Goal: Information Seeking & Learning: Find specific fact

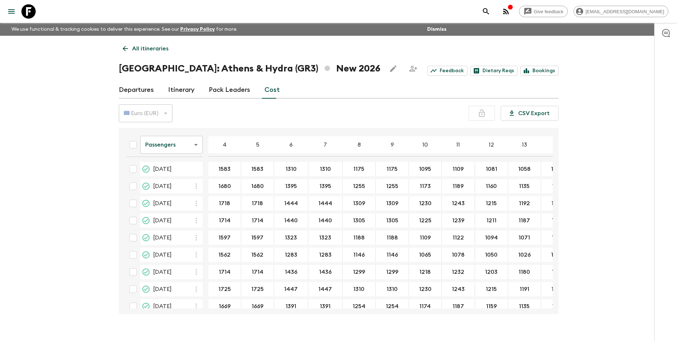
click at [137, 50] on p "All itineraries" at bounding box center [150, 48] width 36 height 9
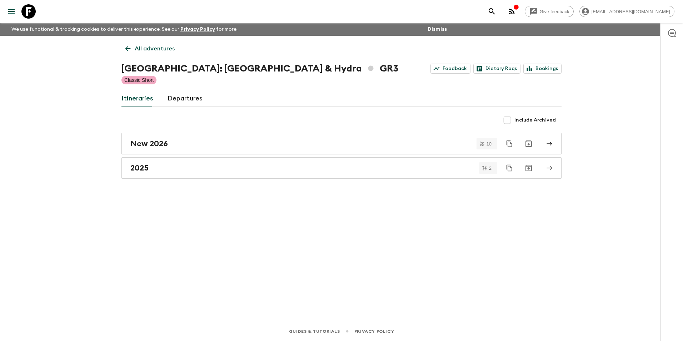
click at [149, 49] on p "All adventures" at bounding box center [155, 48] width 40 height 9
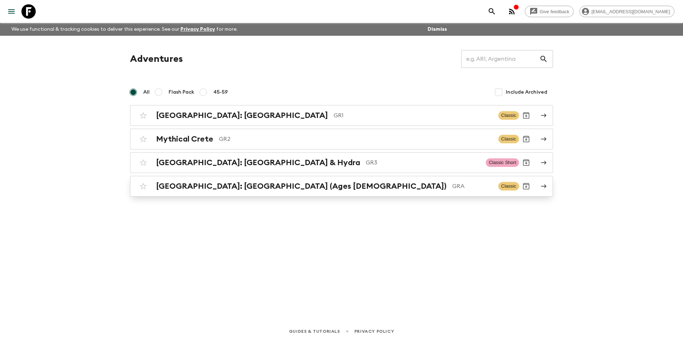
click at [222, 183] on h2 "[GEOGRAPHIC_DATA]: [GEOGRAPHIC_DATA] (Ages [DEMOGRAPHIC_DATA])" at bounding box center [301, 185] width 290 height 9
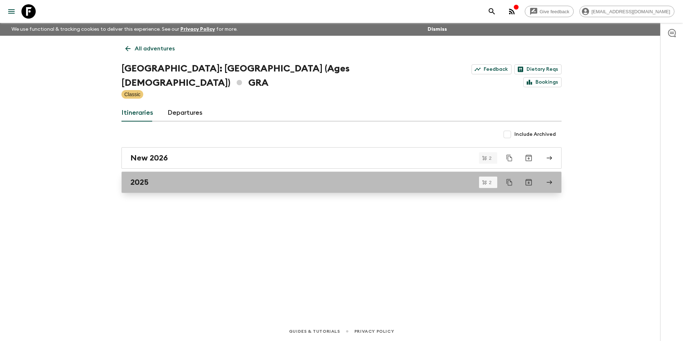
click at [140, 177] on h2 "2025" at bounding box center [139, 181] width 18 height 9
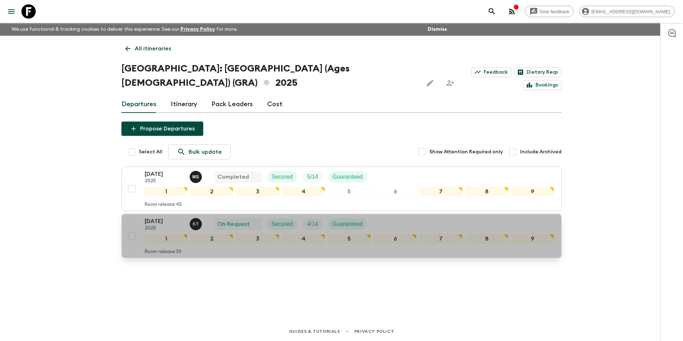
click at [163, 217] on p "[DATE]" at bounding box center [164, 221] width 39 height 9
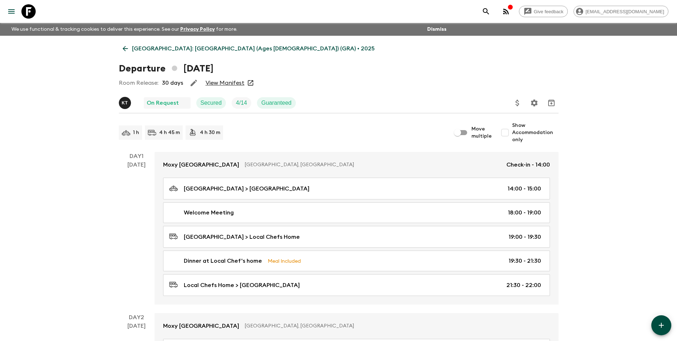
click at [231, 82] on link "View Manifest" at bounding box center [225, 82] width 39 height 7
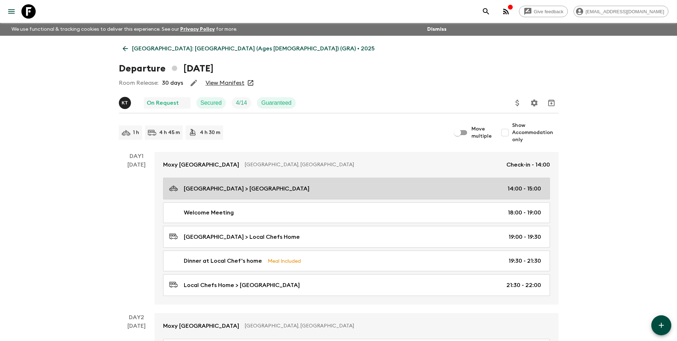
click at [289, 194] on link "[GEOGRAPHIC_DATA] > [GEOGRAPHIC_DATA] 14:00 - 15:00" at bounding box center [356, 188] width 387 height 22
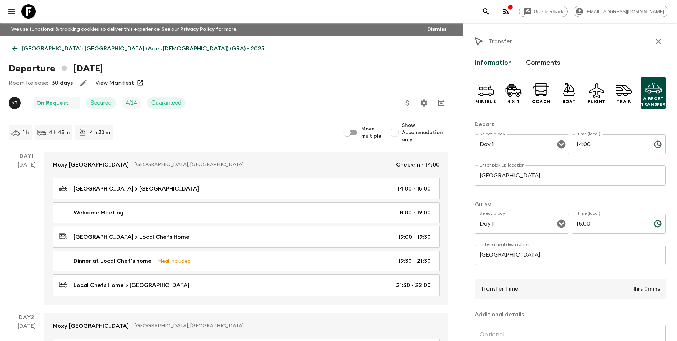
click at [117, 83] on link "View Manifest" at bounding box center [114, 82] width 39 height 7
click at [412, 65] on div "Departure [DATE]" at bounding box center [229, 68] width 440 height 14
click at [655, 41] on icon "button" at bounding box center [659, 41] width 9 height 9
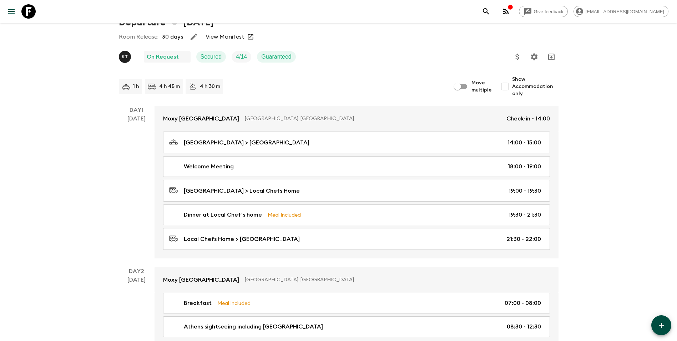
scroll to position [36, 0]
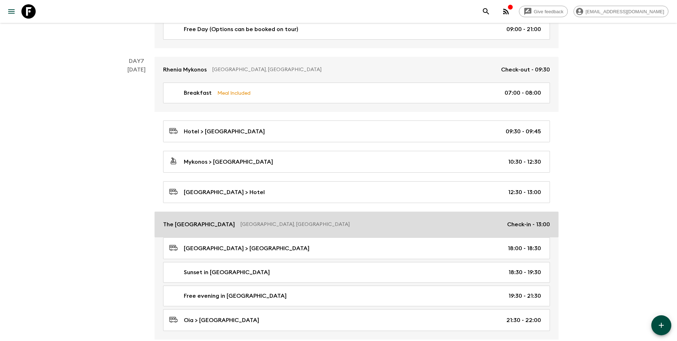
scroll to position [906, 0]
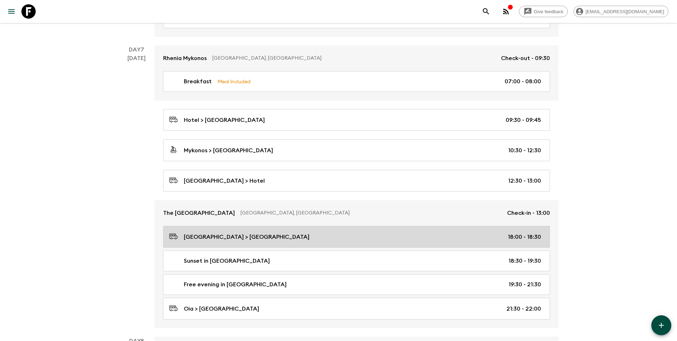
click at [310, 237] on div "[GEOGRAPHIC_DATA] > [GEOGRAPHIC_DATA] 18:00 - 18:30" at bounding box center [355, 237] width 372 height 10
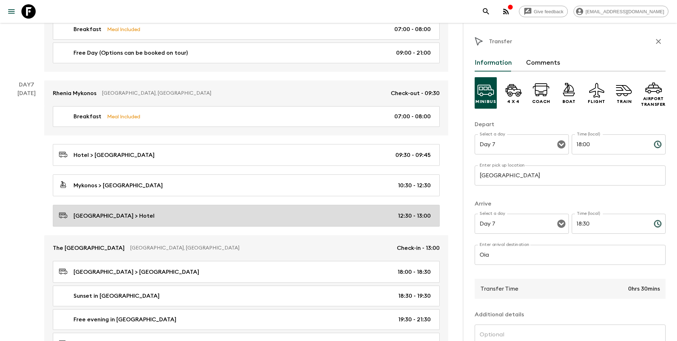
scroll to position [870, 0]
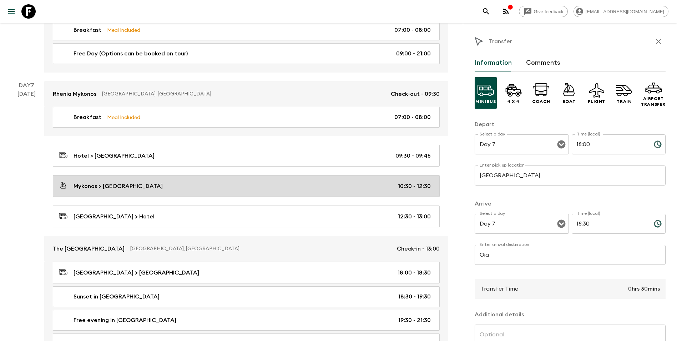
click at [143, 189] on div "Mykonos > [GEOGRAPHIC_DATA] 10:30 - 12:30" at bounding box center [245, 186] width 372 height 10
type input "Mykonos"
type input "Santorini"
type input "10:30"
type input "12:30"
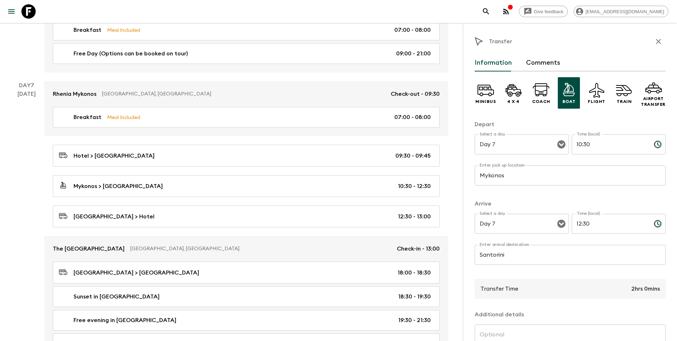
click at [575, 95] on icon at bounding box center [569, 89] width 17 height 17
click at [541, 59] on button "Comments" at bounding box center [543, 62] width 34 height 17
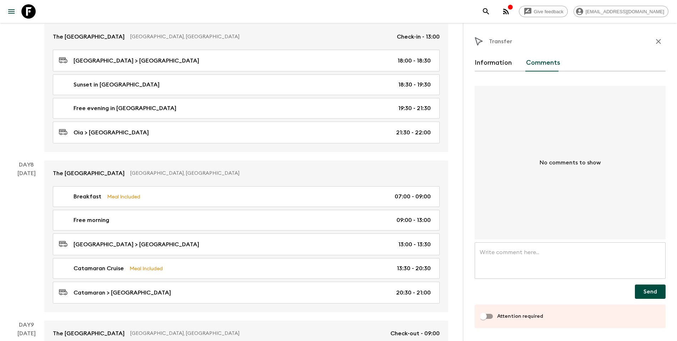
scroll to position [1085, 0]
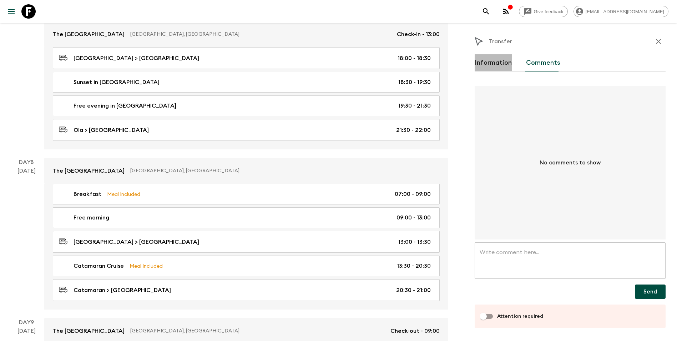
click at [494, 61] on button "Information" at bounding box center [493, 62] width 37 height 17
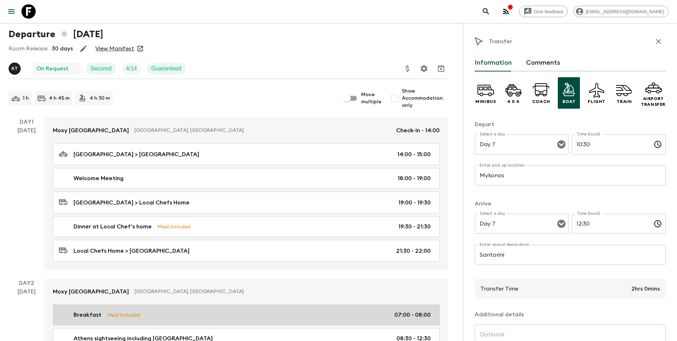
scroll to position [0, 0]
